Goal: Information Seeking & Learning: Learn about a topic

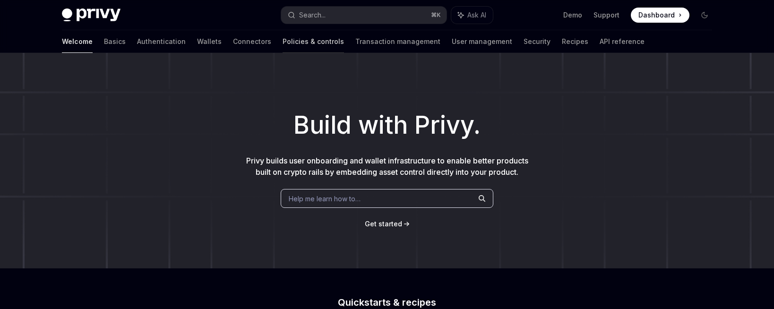
click at [283, 43] on link "Policies & controls" at bounding box center [313, 41] width 61 height 23
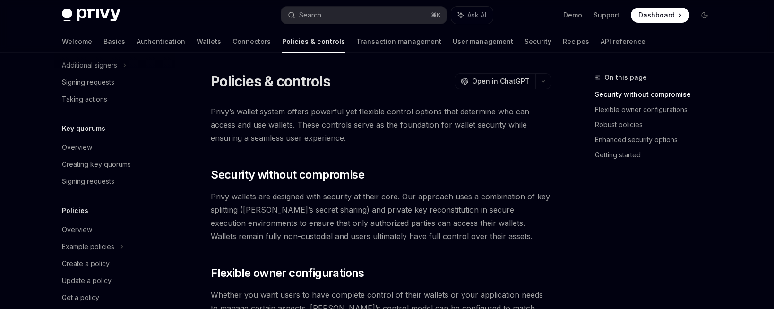
scroll to position [356, 0]
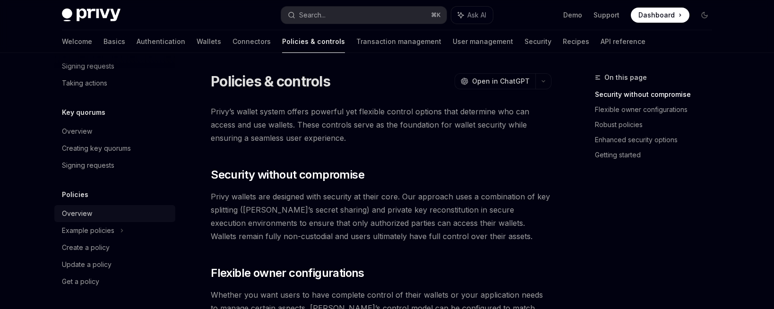
click at [80, 216] on div "Overview" at bounding box center [77, 213] width 30 height 11
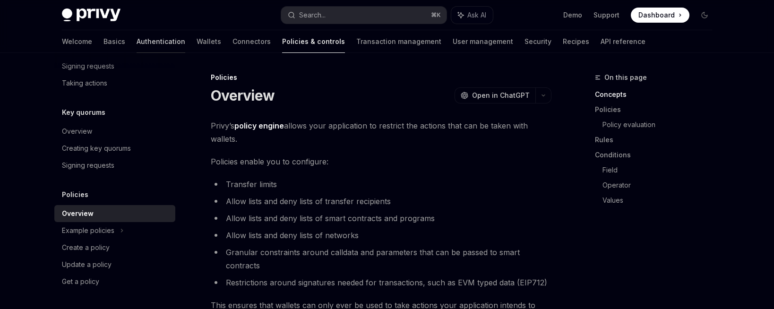
click at [137, 40] on link "Authentication" at bounding box center [161, 41] width 49 height 23
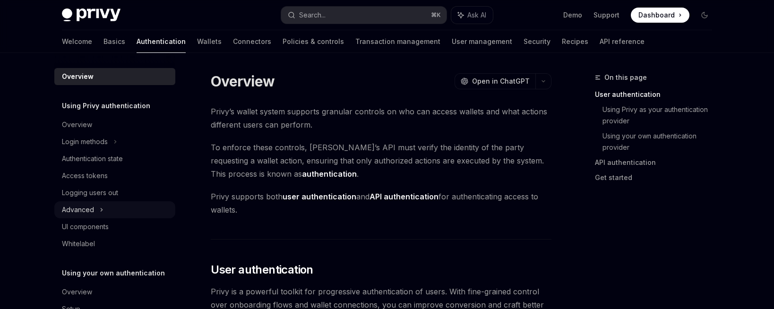
scroll to position [44, 0]
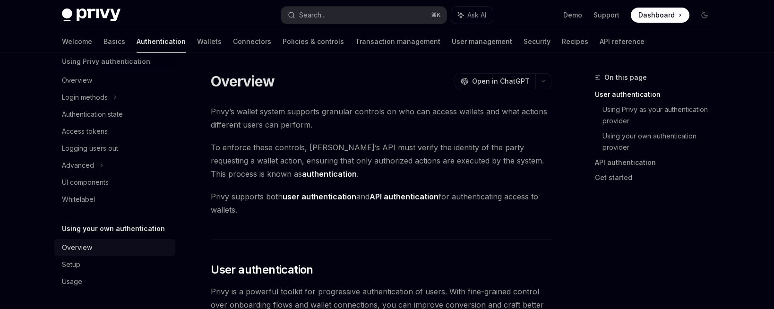
click at [100, 244] on div "Overview" at bounding box center [116, 247] width 108 height 11
type textarea "*"
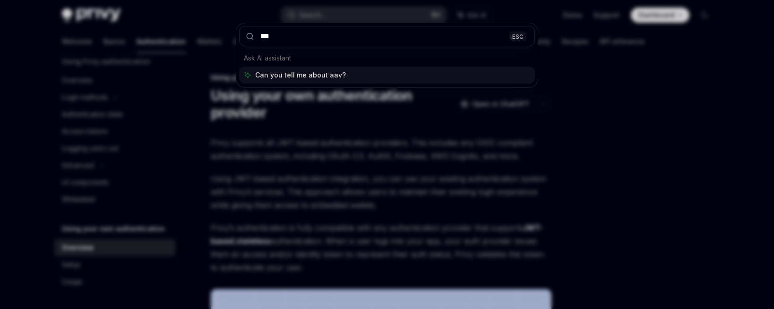
type input "****"
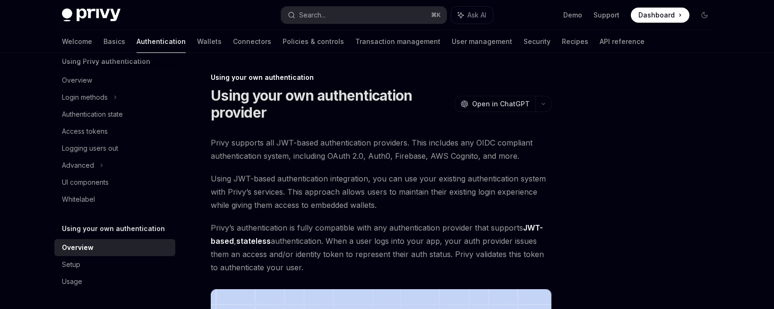
type textarea "*"
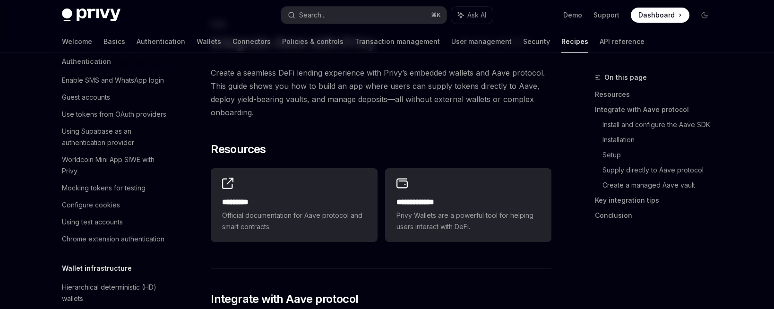
scroll to position [1284, 0]
